Goal: Task Accomplishment & Management: Use online tool/utility

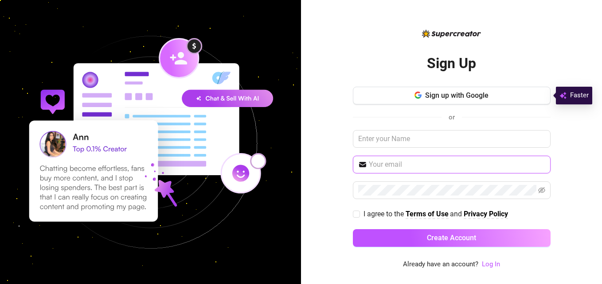
click at [403, 163] on input "text" at bounding box center [457, 164] width 176 height 11
type input "e"
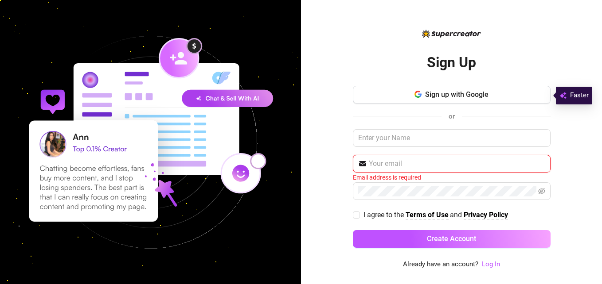
click at [393, 161] on input "text" at bounding box center [457, 164] width 176 height 11
type input "[EMAIL_ADDRESS][DOMAIN_NAME]"
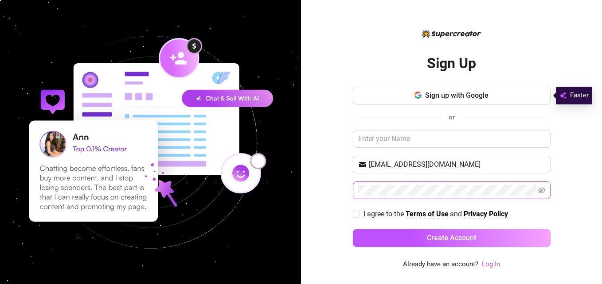
click at [447, 184] on span at bounding box center [452, 191] width 198 height 18
click at [542, 192] on icon "eye-invisible" at bounding box center [541, 190] width 7 height 6
click at [358, 216] on input "I agree to the Terms of Use and Privacy Policy" at bounding box center [356, 214] width 6 height 6
checkbox input "true"
click at [494, 264] on link "Log In" at bounding box center [491, 264] width 18 height 8
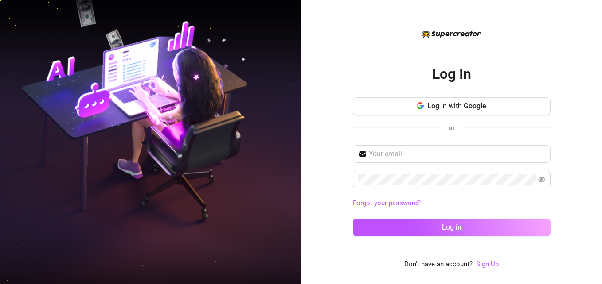
click at [494, 264] on link "Sign Up" at bounding box center [487, 264] width 23 height 8
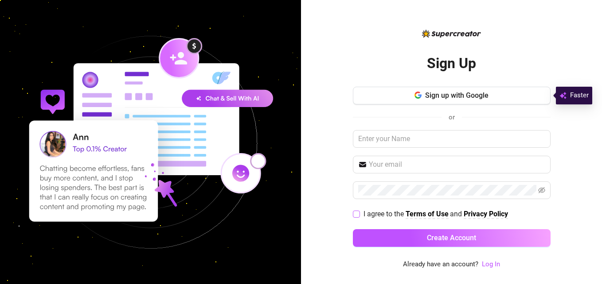
click at [357, 216] on input "I agree to the Terms of Use and Privacy Policy" at bounding box center [356, 214] width 6 height 6
checkbox input "true"
click at [385, 163] on input "text" at bounding box center [457, 164] width 176 height 11
type input "[EMAIL_ADDRESS][DOMAIN_NAME]"
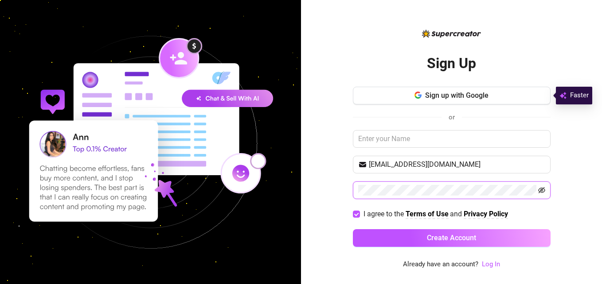
click at [544, 192] on icon "eye-invisible" at bounding box center [541, 190] width 7 height 6
click at [551, 229] on div "Sign Up Sign up with Google or [EMAIL_ADDRESS][DOMAIN_NAME] I agree to the Term…" at bounding box center [451, 142] width 301 height 284
click at [489, 262] on link "Log In" at bounding box center [491, 264] width 18 height 8
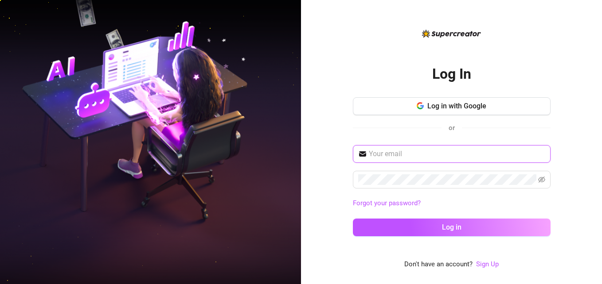
click at [427, 155] on input "text" at bounding box center [457, 154] width 176 height 11
type input "[EMAIL_ADDRESS][DOMAIN_NAME]"
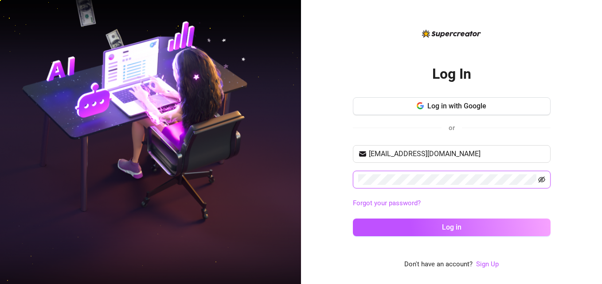
click at [540, 180] on icon "eye-invisible" at bounding box center [541, 180] width 7 height 6
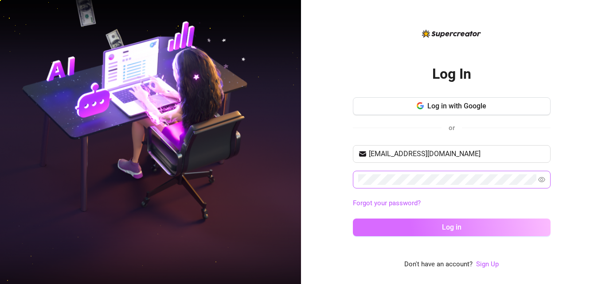
click at [485, 222] on button "Log in" at bounding box center [452, 228] width 198 height 18
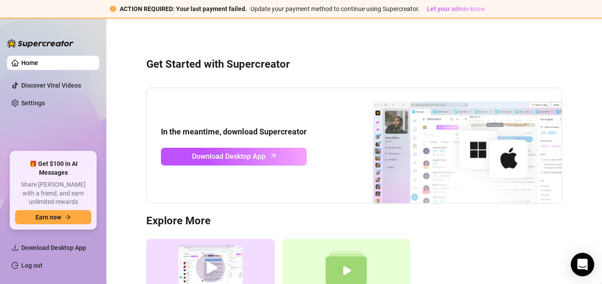
click at [584, 272] on div "Open Intercom Messenger" at bounding box center [582, 264] width 23 height 23
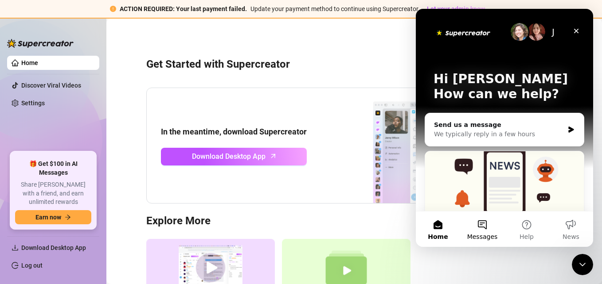
click at [479, 230] on button "Messages" at bounding box center [482, 229] width 44 height 35
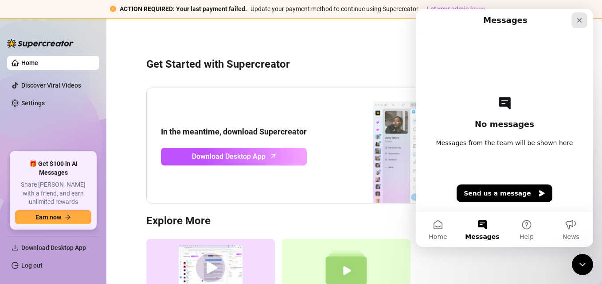
click at [573, 22] on div "Close" at bounding box center [579, 20] width 16 height 16
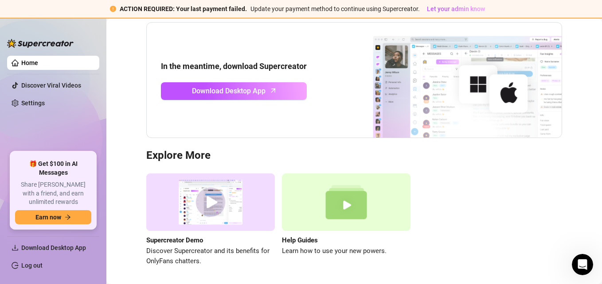
scroll to position [97, 0]
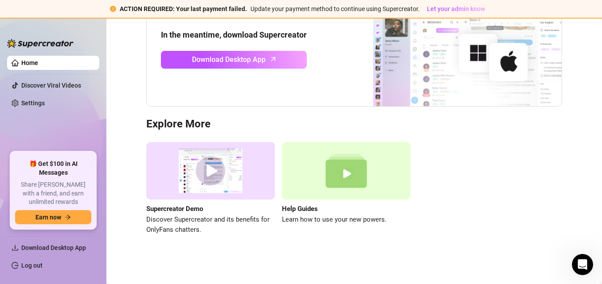
click at [208, 183] on img at bounding box center [210, 171] width 128 height 58
click at [83, 247] on span "Download Desktop App" at bounding box center [53, 248] width 65 height 7
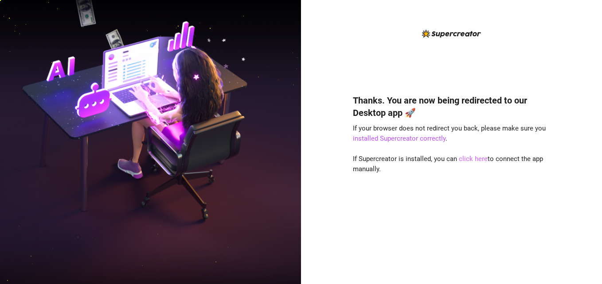
click at [469, 158] on link "click here" at bounding box center [473, 159] width 29 height 8
click at [469, 161] on link "click here" at bounding box center [473, 159] width 29 height 8
click at [470, 157] on link "click here" at bounding box center [473, 159] width 29 height 8
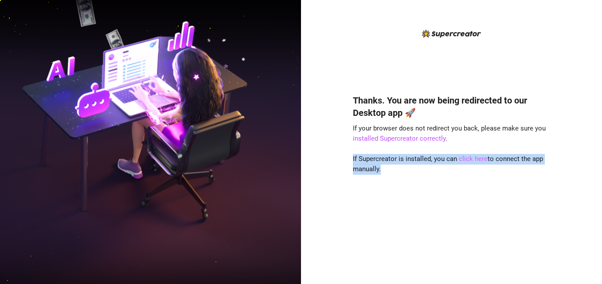
click at [470, 157] on link "click here" at bounding box center [473, 159] width 29 height 8
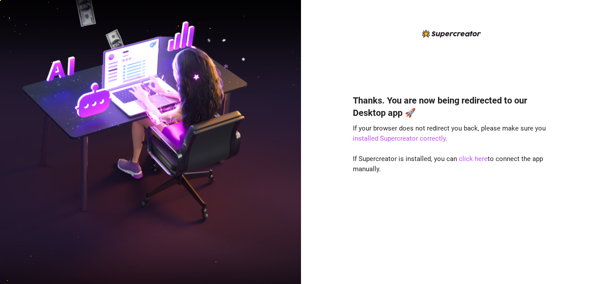
drag, startPoint x: 470, startPoint y: 187, endPoint x: 474, endPoint y: 233, distance: 46.7
click at [470, 187] on div "Thanks. You are now being redirected to our Desktop app 🚀 If your browser does …" at bounding box center [452, 176] width 198 height 188
click at [557, 88] on div "Thanks. You are now being redirected to our Desktop app 🚀 If your browser does …" at bounding box center [451, 142] width 301 height 284
drag, startPoint x: 499, startPoint y: 219, endPoint x: 492, endPoint y: 233, distance: 15.5
click at [500, 219] on div "Thanks. You are now being redirected to our Desktop app 🚀 If your browser does …" at bounding box center [452, 176] width 198 height 188
